Goal: Navigation & Orientation: Find specific page/section

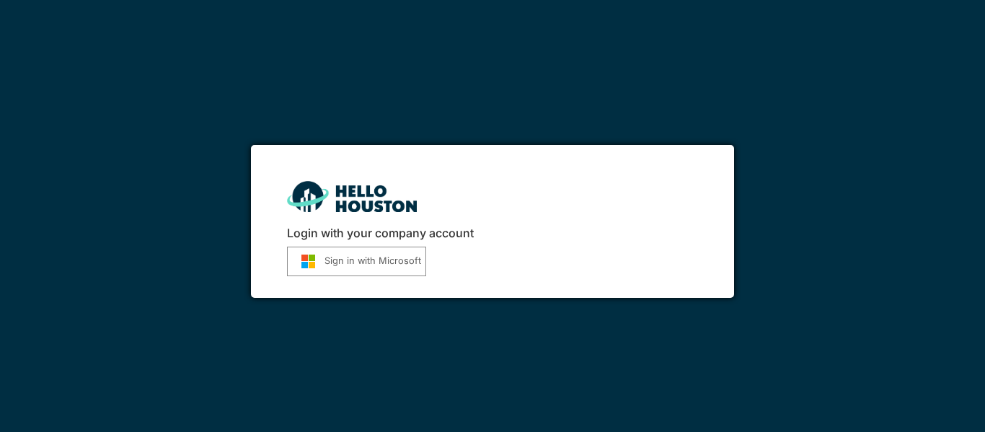
click at [323, 256] on img "submit" at bounding box center [308, 261] width 32 height 15
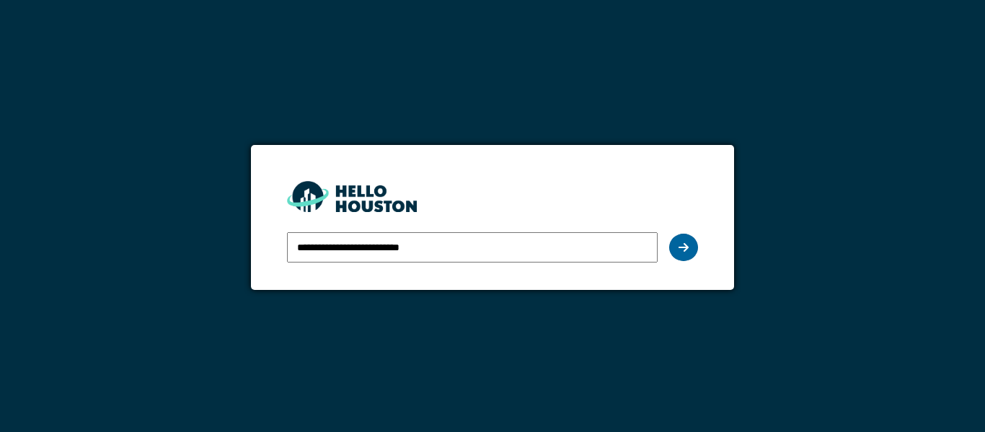
click at [676, 246] on div at bounding box center [683, 247] width 29 height 27
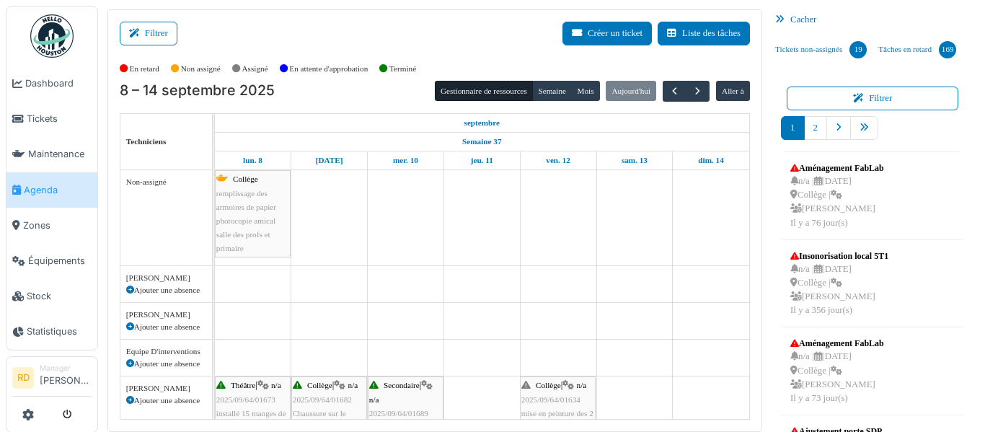
click at [45, 184] on span "Agenda" at bounding box center [58, 190] width 68 height 14
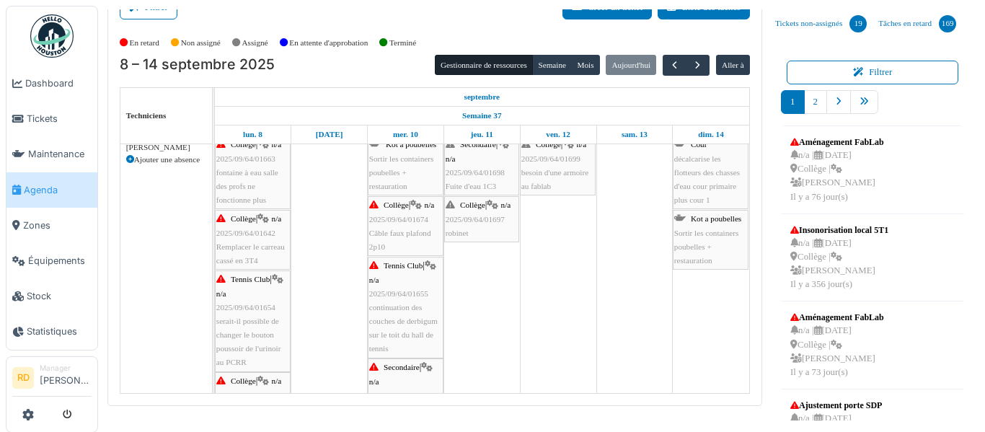
click at [248, 193] on div "Collège | n/a 2025/09/64/01663 fontaine à eau salle des profs ne fonctionne plus" at bounding box center [252, 172] width 73 height 69
